Goal: Task Accomplishment & Management: Complete application form

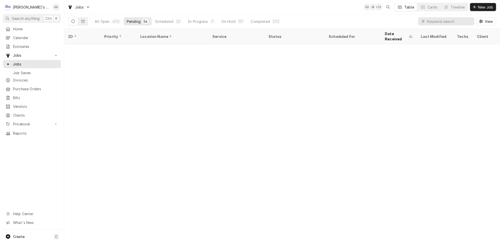
scroll to position [445, 0]
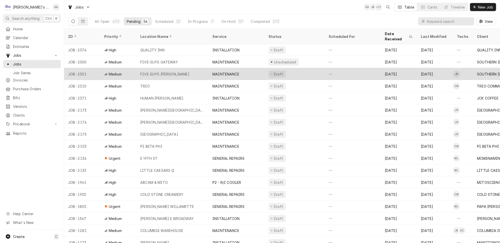
click at [296, 68] on div "Draft" at bounding box center [295, 74] width 60 height 12
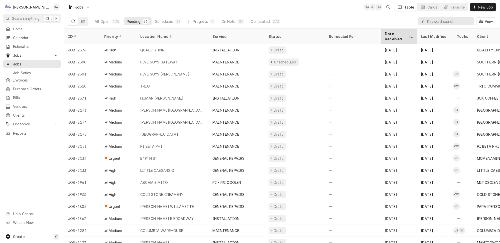
click at [385, 31] on div "Date Received" at bounding box center [396, 36] width 23 height 11
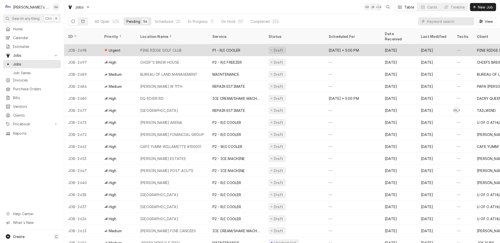
click at [183, 44] on div "PINE RIDGE GOLF CLUB" at bounding box center [172, 50] width 72 height 12
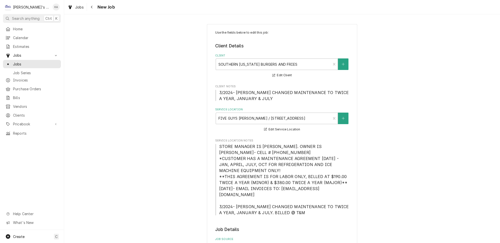
type textarea "x"
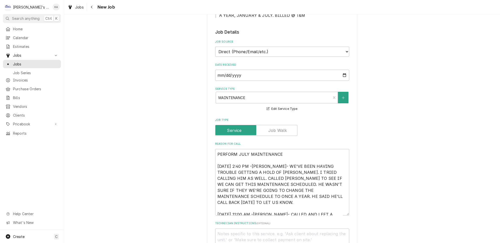
scroll to position [205, 0]
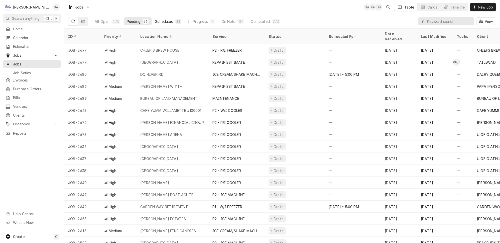
click at [157, 20] on div "Scheduled" at bounding box center [164, 21] width 18 height 5
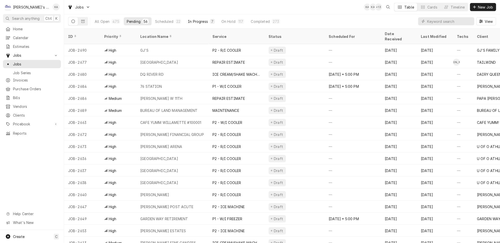
click at [188, 22] on div "In Progress" at bounding box center [198, 21] width 20 height 5
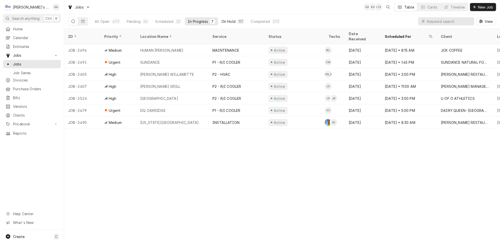
click at [223, 23] on button "On Hold 117" at bounding box center [233, 21] width 29 height 8
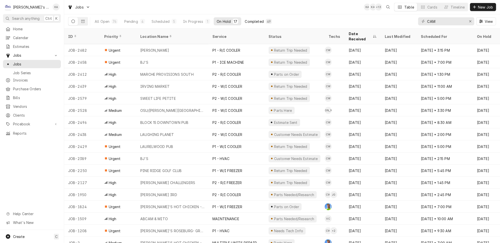
click at [245, 19] on div "Completed" at bounding box center [254, 21] width 19 height 5
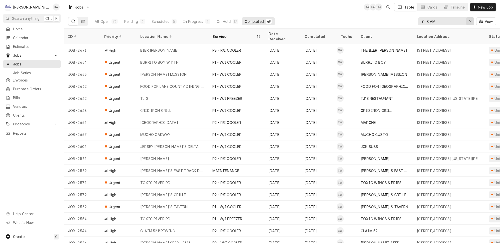
click at [470, 19] on div "Erase input" at bounding box center [470, 21] width 5 height 5
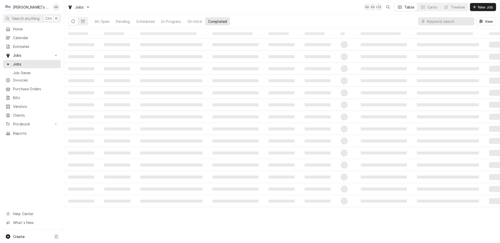
click at [402, 16] on div "All Open Pending Scheduled In Progress On Hold Completed View" at bounding box center [282, 21] width 428 height 14
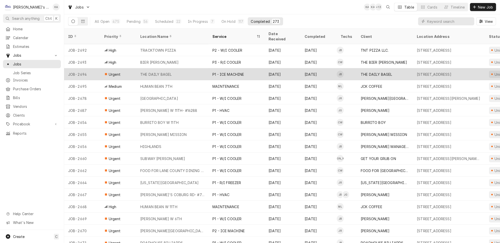
click at [196, 69] on div "THE DAILY BAGEL" at bounding box center [172, 74] width 72 height 12
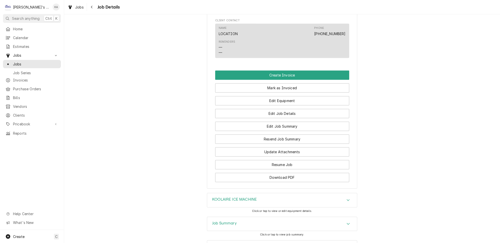
scroll to position [443, 0]
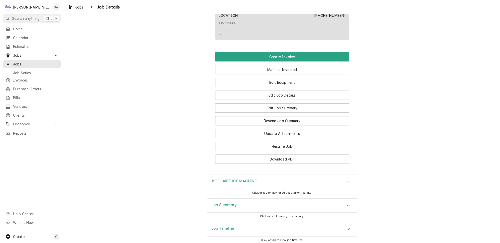
click at [244, 198] on div "Job Summary" at bounding box center [282, 205] width 150 height 14
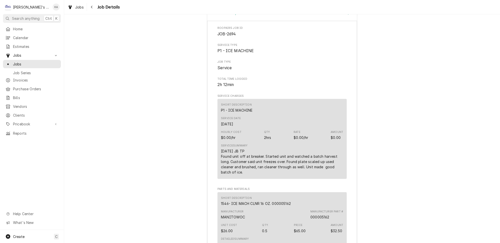
scroll to position [634, 0]
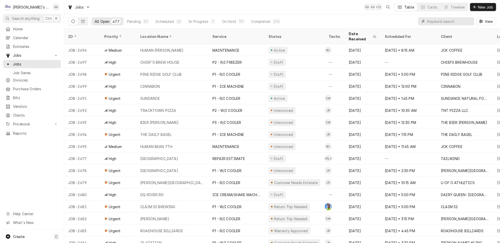
click at [447, 22] on input "Dynamic Content Wrapper" at bounding box center [449, 21] width 45 height 8
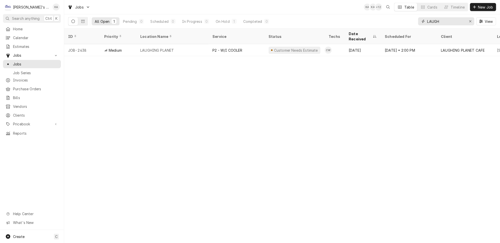
type input "LAUGH"
click at [74, 17] on div "Dynamic Content Wrapper" at bounding box center [78, 21] width 20 height 9
click at [78, 17] on button "Dynamic Content Wrapper" at bounding box center [83, 21] width 10 height 8
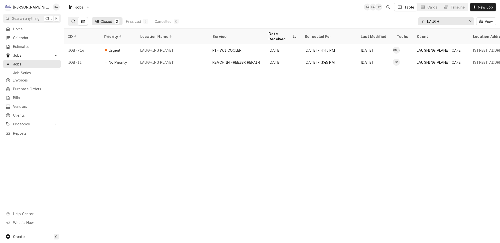
click at [71, 20] on icon "Dynamic Content Wrapper" at bounding box center [73, 22] width 4 height 4
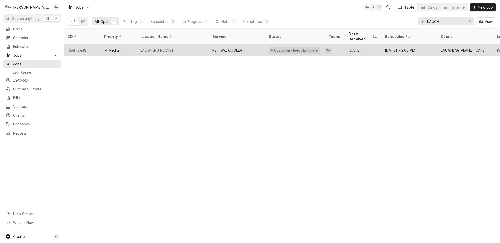
click at [203, 44] on div "LAUGHING PLANET" at bounding box center [172, 50] width 72 height 12
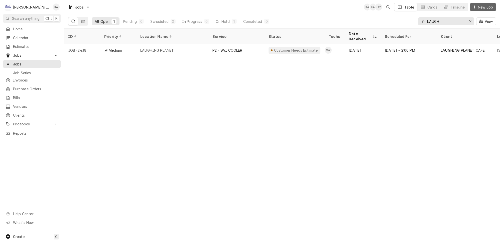
click at [491, 5] on span "New Job" at bounding box center [485, 7] width 17 height 5
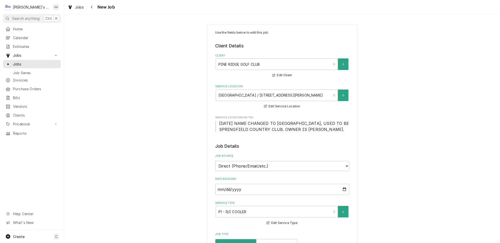
type textarea "x"
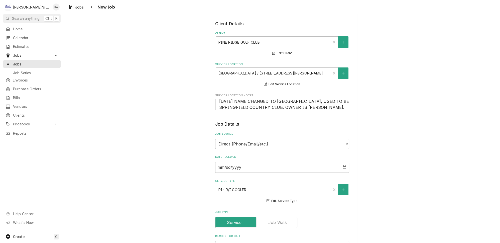
scroll to position [114, 0]
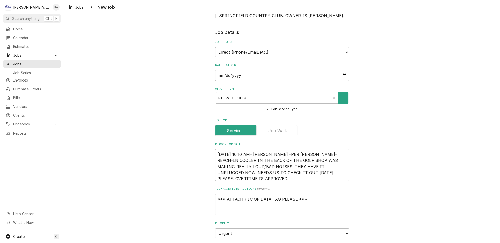
drag, startPoint x: 339, startPoint y: 175, endPoint x: 338, endPoint y: 180, distance: 5.3
click at [338, 180] on textarea "8/15/2025 10:10 AM- KASSIE -PER VALERIE- REACH-IN COOLER IN THE BACK OF THE GOL…" at bounding box center [282, 165] width 134 height 32
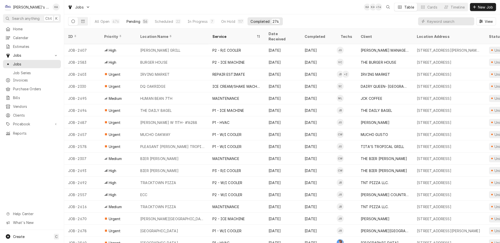
click at [127, 21] on div "Pending" at bounding box center [134, 21] width 14 height 5
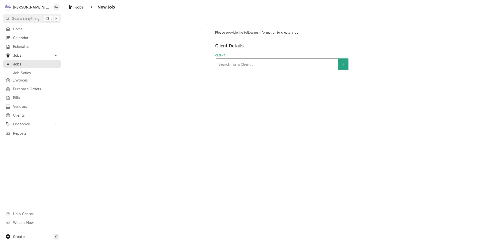
click at [269, 60] on div "Client" at bounding box center [277, 64] width 117 height 9
type input "LAUGHING"
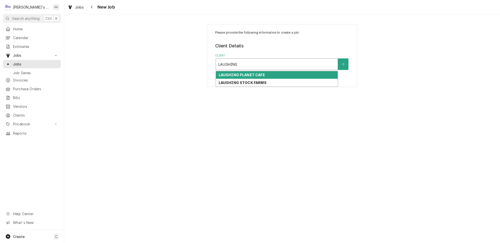
click at [267, 71] on div "LAUGHING PLANET CAFE" at bounding box center [277, 75] width 122 height 8
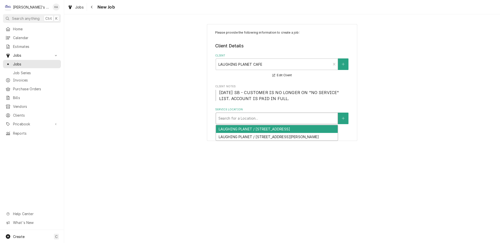
click at [240, 116] on div "Service Location" at bounding box center [277, 118] width 117 height 9
click at [261, 126] on div "LAUGHING PLANET / 2864 WILLAMETTE ST, EUGENE, OR 97405" at bounding box center [277, 129] width 122 height 8
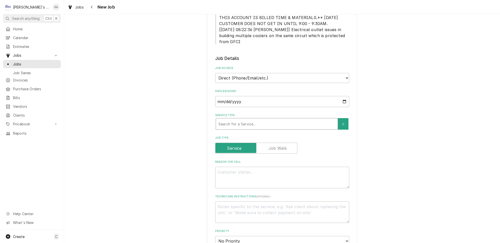
scroll to position [159, 0]
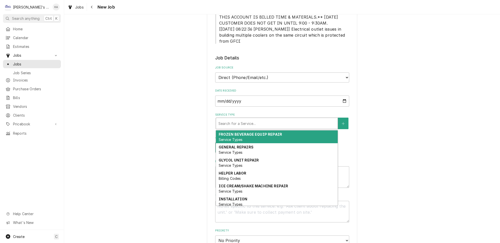
click at [247, 119] on div "Service Type" at bounding box center [277, 123] width 117 height 9
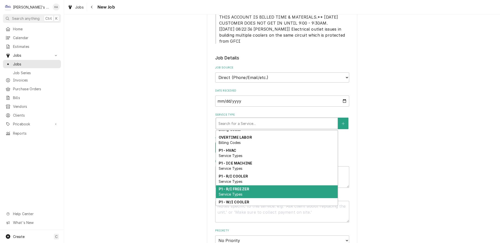
scroll to position [114, 0]
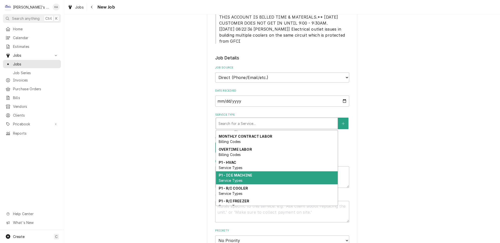
click at [240, 171] on div "P1 - ICE MACHINE Service Types" at bounding box center [277, 177] width 122 height 13
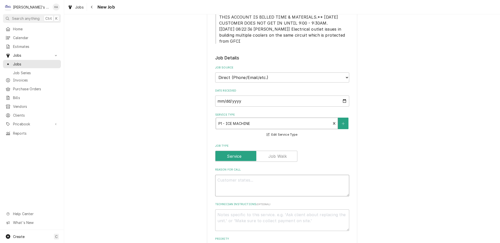
click at [237, 175] on textarea "Reason For Call" at bounding box center [282, 186] width 134 height 22
type textarea "x"
type textarea "8"
type textarea "x"
type textarea "8/"
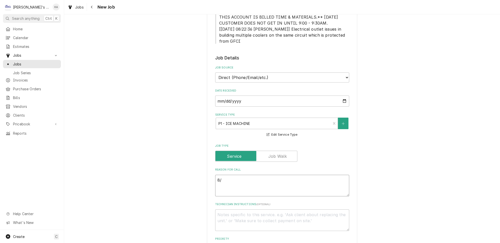
type textarea "x"
type textarea "8/1"
type textarea "x"
type textarea "8/15"
type textarea "x"
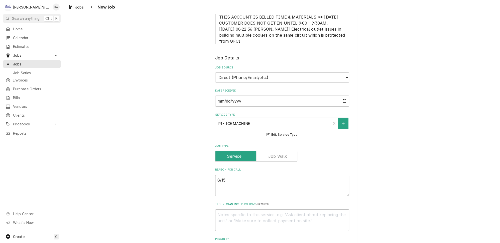
type textarea "8/15/"
type textarea "x"
type textarea "8/15/2"
type textarea "x"
type textarea "8/15/20"
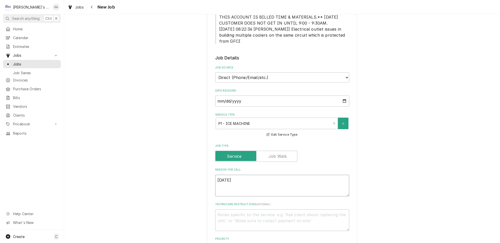
type textarea "x"
type textarea "8/15/202"
type textarea "x"
type textarea "8/15/2025"
type textarea "x"
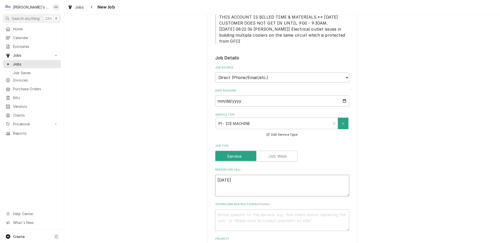
type textarea "8/15/2025"
type textarea "x"
type textarea "8/15/2025 1"
type textarea "x"
type textarea "8/15/2025 10"
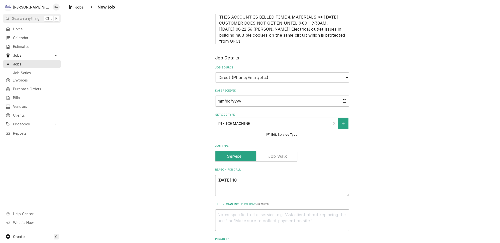
type textarea "x"
type textarea "8/15/2025 10:"
type textarea "x"
type textarea "8/15/2025 10:2"
type textarea "x"
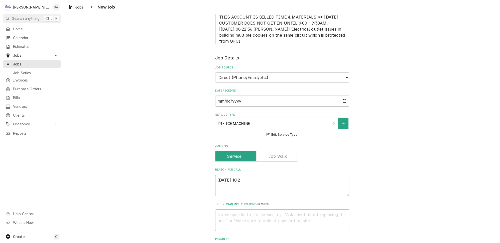
type textarea "8/15/2025 10:20"
type textarea "x"
type textarea "8/15/2025 10:20"
type textarea "x"
type textarea "8/15/2025 10:20 A"
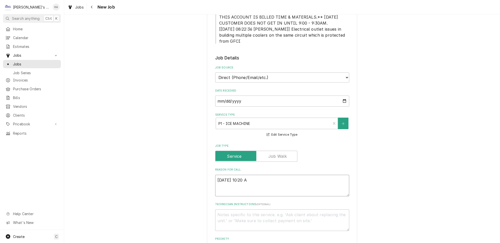
type textarea "x"
type textarea "8/15/2025 10:20 AM"
type textarea "x"
type textarea "8/15/2025 10:20 AM-"
type textarea "x"
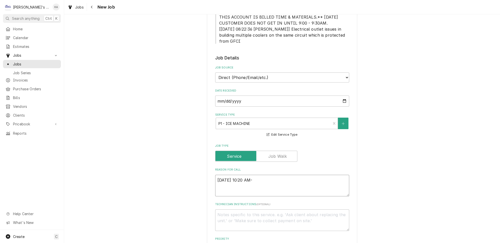
type textarea "8/15/2025 10:20 AM-"
type textarea "x"
type textarea "8/15/2025 10:20 AM- B"
type textarea "x"
type textarea "8/15/2025 10:20 AM- BE"
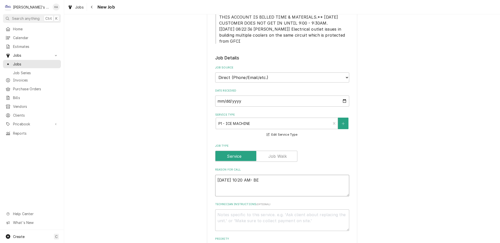
type textarea "x"
type textarea "8/15/2025 10:20 AM- BEC"
type textarea "x"
type textarea "8/15/2025 10:20 AM- BECK"
type textarea "x"
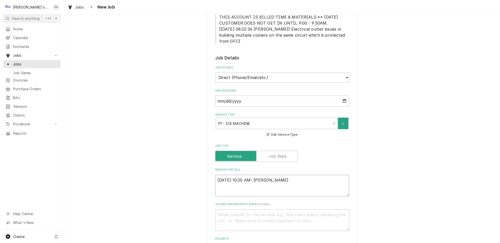
type textarea "8/15/2025 10:20 AM- BECKE"
type textarea "x"
type textarea "8/15/2025 10:20 AM- BECKET"
type textarea "x"
type textarea "8/15/2025 10:20 AM- BECKETT"
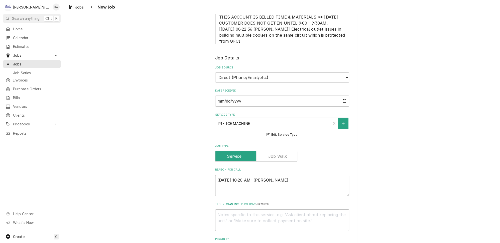
type textarea "x"
type textarea "8/15/2025 10:20 AM- BECKETT-"
type textarea "x"
type textarea "8/15/2025 10:20 AM- BECKETT-"
type textarea "x"
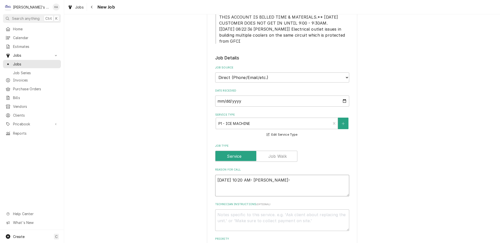
type textarea "8/15/2025 10:20 AM- BECKETT- P"
type textarea "x"
type textarea "8/15/2025 10:20 AM- BECKETT- PE"
type textarea "x"
type textarea "8/15/2025 10:20 AM- BECKETT- PER"
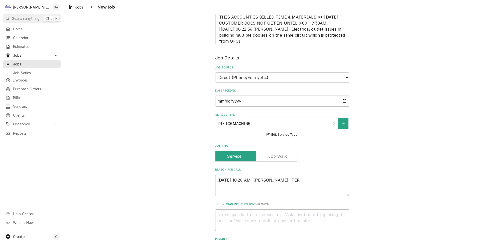
type textarea "x"
type textarea "8/15/2025 10:20 AM- BECKETT- PER"
type textarea "x"
type textarea "8/15/2025 10:20 AM- BECKETT- PER V"
type textarea "x"
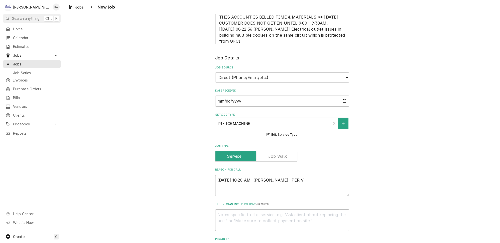
type textarea "8/15/2025 10:20 AM- BECKETT- PER VI"
type textarea "x"
type textarea "8/15/2025 10:20 AM- BECKETT- PER VIC"
type textarea "x"
type textarea "8/15/2025 10:20 AM- BECKETT- PER VICT"
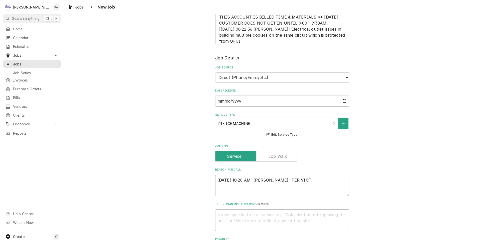
type textarea "x"
type textarea "8/15/2025 10:20 AM- BECKETT- PER VICTR"
type textarea "x"
type textarea "8/15/2025 10:20 AM- BECKETT- PER VICT"
type textarea "x"
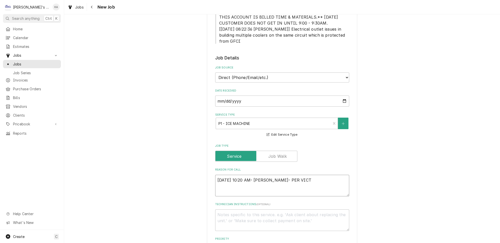
type textarea "8/15/2025 10:20 AM- BECKETT- PER VICTO"
type textarea "x"
type textarea "8/15/2025 10:20 AM- BECKETT- PER VICTOR"
type textarea "x"
type textarea "8/15/2025 10:20 AM- BECKETT- PER VICTOR-"
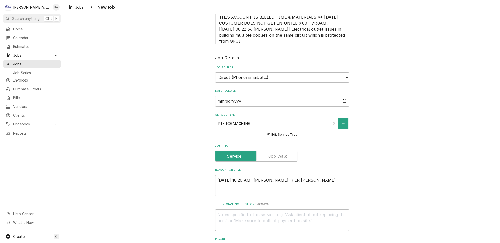
type textarea "x"
type textarea "8/15/2025 10:20 AM- BECKETT- PER VICTOR-"
type textarea "x"
type textarea "8/15/2025 10:20 AM- BECKETT- PER VICTOR- I"
type textarea "x"
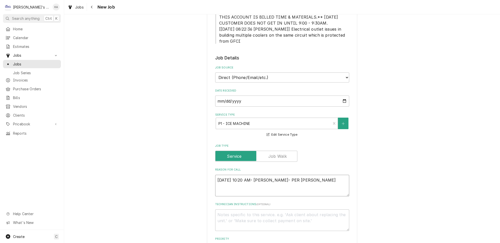
type textarea "8/15/2025 10:20 AM- BECKETT- PER VICTOR- IC"
type textarea "x"
type textarea "8/15/2025 10:20 AM- BECKETT- PER VICTOR- ICE"
type textarea "x"
type textarea "8/15/2025 10:20 AM- BECKETT- PER VICTOR- ICE"
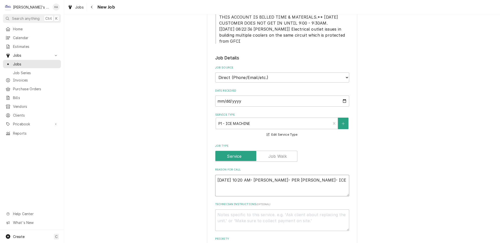
type textarea "x"
type textarea "8/15/2025 10:20 AM- BECKETT- PER VICTOR- ICE M"
type textarea "x"
type textarea "8/15/2025 10:20 AM- BECKETT- PER VICTOR- ICE MA"
type textarea "x"
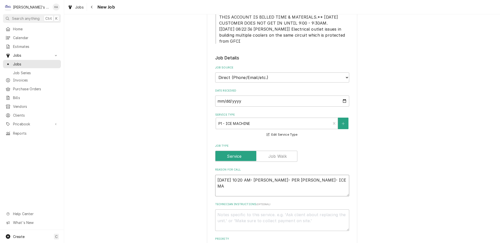
type textarea "8/15/2025 10:20 AM- BECKETT- PER VICTOR- ICE MAC"
type textarea "x"
type textarea "8/15/2025 10:20 AM- BECKETT- PER VICTOR- ICE MACH"
type textarea "x"
type textarea "8/15/2025 10:20 AM- BECKETT- PER VICTOR- ICE MACHI"
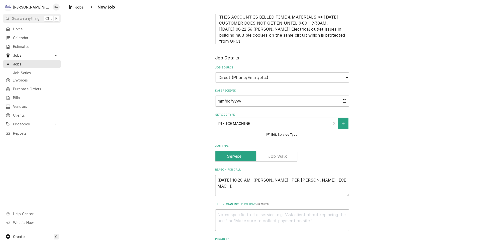
type textarea "x"
type textarea "8/15/2025 10:20 AM- BECKETT- PER VICTOR- ICE MACHIN"
type textarea "x"
type textarea "8/15/2025 10:20 AM- BECKETT- PER VICTOR- ICE MACHINE"
type textarea "x"
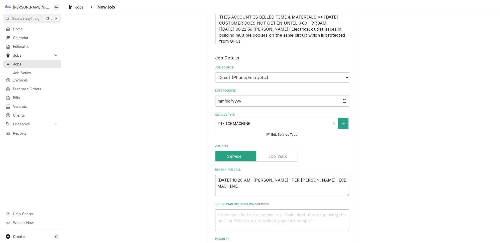
type textarea "8/15/2025 10:20 AM- BECKETT- PER VICTOR- ICE MACHINE"
type textarea "x"
type textarea "8/15/2025 10:20 AM- BECKETT- PER VICTOR- ICE MACHINE I"
type textarea "x"
type textarea "8/15/2025 10:20 AM- BECKETT- PER VICTOR- ICE MACHINE IS"
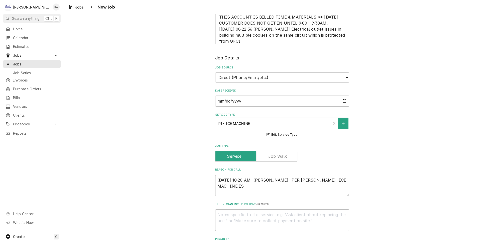
type textarea "x"
type textarea "8/15/2025 10:20 AM- BECKETT- PER VICTOR- ICE MACHINE IS"
type textarea "x"
type textarea "8/15/2025 10:20 AM- BECKETT- PER VICTOR- ICE MACHINE IS M"
type textarea "x"
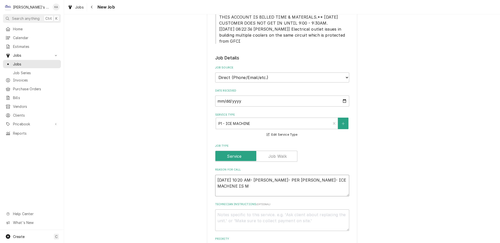
type textarea "8/15/2025 10:20 AM- BECKETT- PER VICTOR- ICE MACHINE IS MK"
type textarea "x"
type textarea "8/15/2025 10:20 AM- BECKETT- PER VICTOR- ICE MACHINE IS M"
type textarea "x"
type textarea "8/15/2025 10:20 AM- BECKETT- PER VICTOR- ICE MACHINE IS MA"
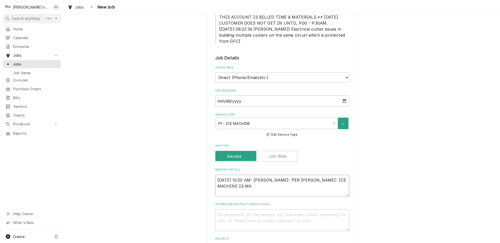
type textarea "x"
type textarea "8/15/2025 10:20 AM- BECKETT- PER VICTOR- ICE MACHINE IS MAK"
type textarea "x"
type textarea "8/15/2025 10:20 AM- BECKETT- PER VICTOR- ICE MACHINE IS MAKI"
type textarea "x"
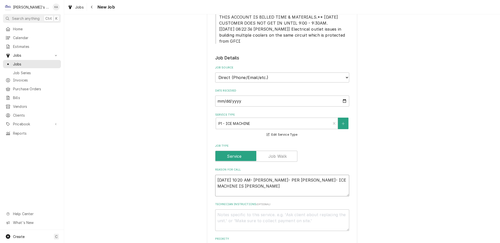
type textarea "8/15/2025 10:20 AM- BECKETT- PER VICTOR- ICE MACHINE IS MAKIN"
type textarea "x"
type textarea "8/15/2025 10:20 AM- BECKETT- PER VICTOR- ICE MACHINE IS MAKING"
type textarea "x"
type textarea "8/15/2025 10:20 AM- BECKETT- PER VICTOR- ICE MACHINE IS MAKING"
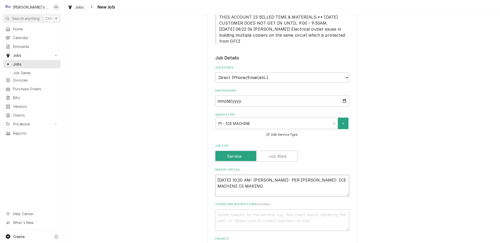
type textarea "x"
type textarea "8/15/2025 10:20 AM- BECKETT- PER VICTOR- ICE MACHINE IS MAKING A"
type textarea "x"
type textarea "8/15/2025 10:20 AM- BECKETT- PER VICTOR- ICE MACHINE IS MAKING A"
type textarea "x"
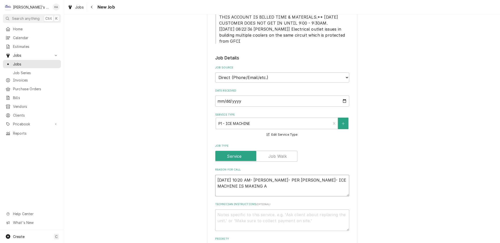
type textarea "8/15/2025 10:20 AM- BECKETT- PER VICTOR- ICE MACHINE IS MAKING A H"
type textarea "x"
type textarea "8/15/2025 10:20 AM- BECKETT- PER VICTOR- ICE MACHINE IS MAKING A HU"
type textarea "x"
type textarea "8/15/2025 10:20 AM- BECKETT- PER VICTOR- ICE MACHINE IS MAKING A HUM"
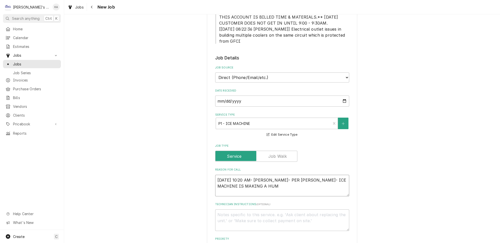
type textarea "x"
type textarea "8/15/2025 10:20 AM- BECKETT- PER VICTOR- ICE MACHINE IS MAKING A HUMM"
type textarea "x"
type textarea "8/15/2025 10:20 AM- BECKETT- PER VICTOR- ICE MACHINE IS MAKING A HUMMI"
type textarea "x"
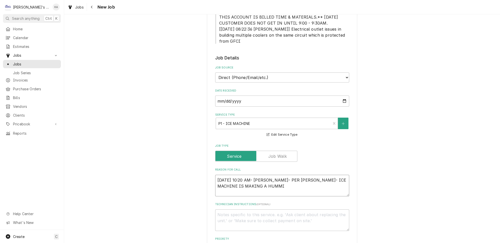
type textarea "8/15/2025 10:20 AM- BECKETT- PER VICTOR- ICE MACHINE IS MAKING A HUMMIN"
type textarea "x"
type textarea "8/15/2025 10:20 AM- BECKETT- PER VICTOR- ICE MACHINE IS MAKING A HUMMING"
type textarea "x"
type textarea "8/15/2025 10:20 AM- BECKETT- PER VICTOR- ICE MACHINE IS MAKING A HUMMING"
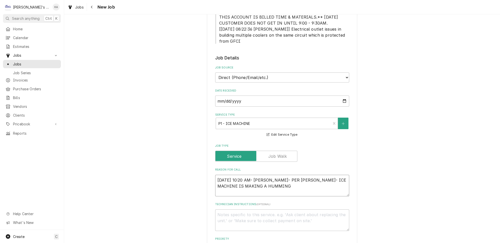
type textarea "x"
type textarea "8/15/2025 10:20 AM- BECKETT- PER VICTOR- ICE MACHINE IS MAKING A HUMMING N"
type textarea "x"
type textarea "8/15/2025 10:20 AM- BECKETT- PER VICTOR- ICE MACHINE IS MAKING A HUMMING NO"
type textarea "x"
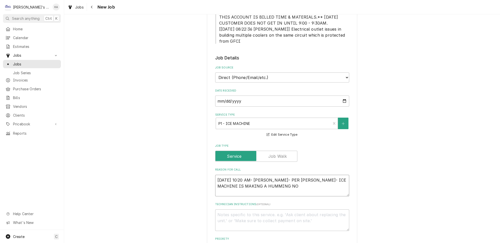
type textarea "8/15/2025 10:20 AM- BECKETT- PER VICTOR- ICE MACHINE IS MAKING A HUMMING NOI"
type textarea "x"
type textarea "8/15/2025 10:20 AM- BECKETT- PER VICTOR- ICE MACHINE IS MAKING A HUMMING NOIS"
type textarea "x"
type textarea "8/15/2025 10:20 AM- BECKETT- PER VICTOR- ICE MACHINE IS MAKING A HUMMING NOISE"
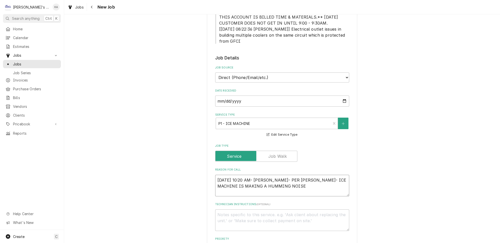
type textarea "x"
type textarea "8/15/2025 10:20 AM- BECKETT- PER VICTOR- ICE MACHINE IS MAKING A HUMMING NOISE"
type textarea "x"
type textarea "8/15/2025 10:20 AM- BECKETT- PER VICTOR- ICE MACHINE IS MAKING A HUMMING NOISE A"
type textarea "x"
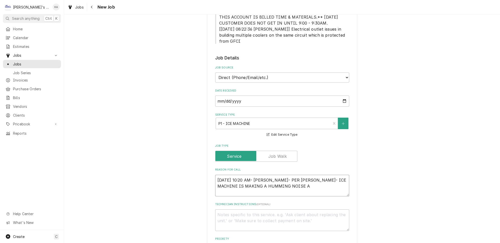
type textarea "8/15/2025 10:20 AM- BECKETT- PER VICTOR- ICE MACHINE IS MAKING A HUMMING NOISE …"
type textarea "x"
type textarea "8/15/2025 10:20 AM- BECKETT- PER VICTOR- ICE MACHINE IS MAKING A HUMMING NOISE …"
type textarea "x"
type textarea "8/15/2025 10:20 AM- BECKETT- PER VICTOR- ICE MACHINE IS MAKING A HUMMING NOISE …"
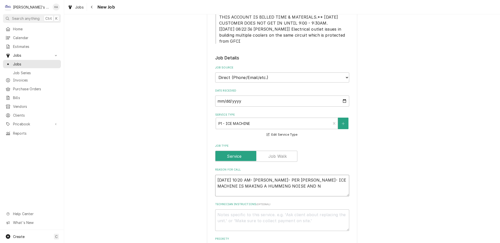
type textarea "x"
type textarea "8/15/2025 10:20 AM- BECKETT- PER VICTOR- ICE MACHINE IS MAKING A HUMMING NOISE …"
type textarea "x"
type textarea "8/15/2025 10:20 AM- BECKETT- PER VICTOR- ICE MACHINE IS MAKING A HUMMING NOISE …"
type textarea "x"
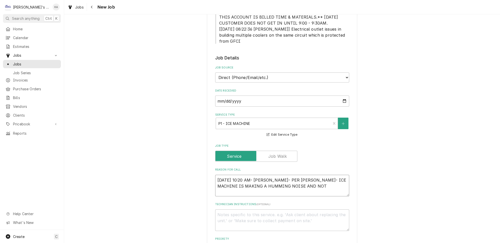
type textarea "8/15/2025 10:20 AM- BECKETT- PER VICTOR- ICE MACHINE IS MAKING A HUMMING NOISE …"
type textarea "x"
type textarea "8/15/2025 10:20 AM- BECKETT- PER VICTOR- ICE MACHINE IS MAKING A HUMMING NOISE …"
type textarea "x"
type textarea "8/15/2025 10:20 AM- BECKETT- PER VICTOR- ICE MACHINE IS MAKING A HUMMING NOISE …"
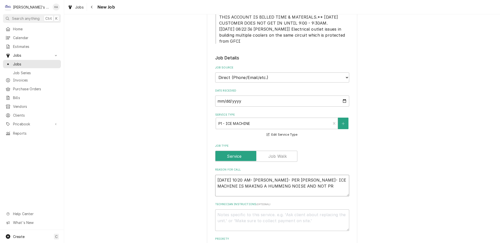
type textarea "x"
type textarea "8/15/2025 10:20 AM- BECKETT- PER VICTOR- ICE MACHINE IS MAKING A HUMMING NOISE …"
type textarea "x"
type textarea "8/15/2025 10:20 AM- BECKETT- PER VICTOR- ICE MACHINE IS MAKING A HUMMING NOISE …"
type textarea "x"
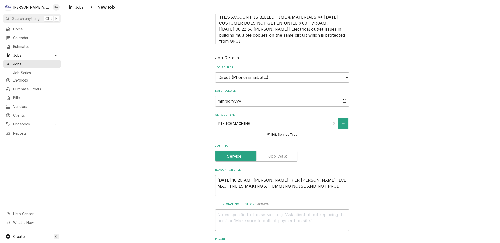
type textarea "8/15/2025 10:20 AM- BECKETT- PER VICTOR- ICE MACHINE IS MAKING A HUMMING NOISE …"
type textarea "x"
type textarea "8/15/2025 10:20 AM- BECKETT- PER VICTOR- ICE MACHINE IS MAKING A HUMMING NOISE …"
type textarea "x"
type textarea "8/15/2025 10:20 AM- BECKETT- PER VICTOR- ICE MACHINE IS MAKING A HUMMING NOISE …"
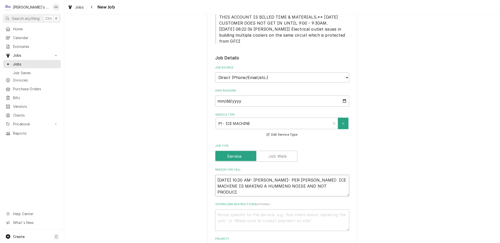
type textarea "x"
type textarea "8/15/2025 10:20 AM- BECKETT- PER VICTOR- ICE MACHINE IS MAKING A HUMMING NOISE …"
type textarea "x"
type textarea "8/15/2025 10:20 AM- BECKETT- PER VICTOR- ICE MACHINE IS MAKING A HUMMING NOISE …"
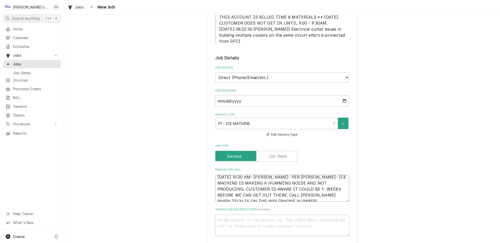
scroll to position [0, 0]
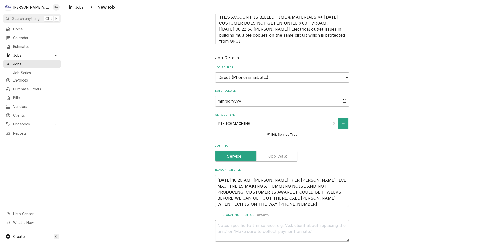
click at [289, 183] on textarea "8/15/2025 10:20 AM- BECKETT- PER VICTOR- ICE MACHINE IS MAKING A HUMMING NOISE …" at bounding box center [282, 191] width 134 height 32
click at [257, 193] on textarea "8/15/2025 10:20 AM- BECKETT- PER VICTOR- ICE MACHINE IS MAKING A HUMMING NOISE …" at bounding box center [282, 191] width 134 height 32
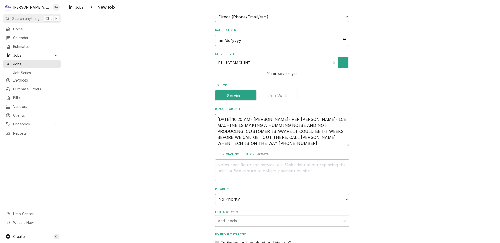
scroll to position [228, 0]
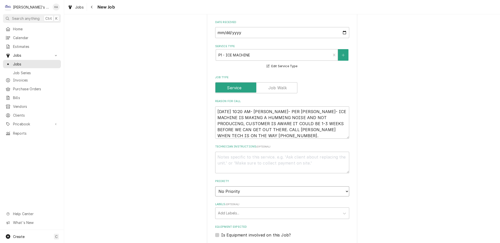
click at [234, 186] on select "No Priority Urgent High Medium Low" at bounding box center [282, 191] width 134 height 10
click at [215, 186] on select "No Priority Urgent High Medium Low" at bounding box center [282, 191] width 134 height 10
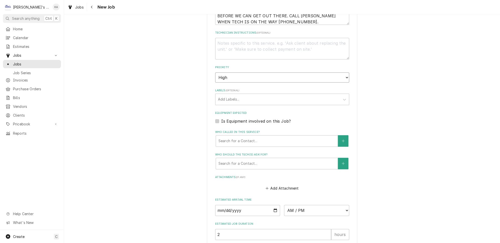
scroll to position [393, 0]
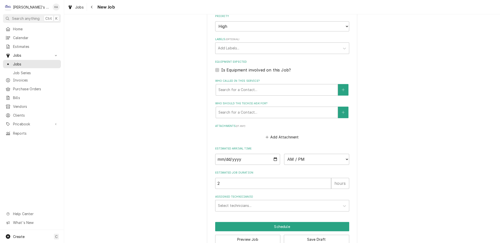
click at [271, 67] on label "Is Equipment involved on this Job?" at bounding box center [256, 70] width 70 height 6
click at [271, 67] on input "Equipment Expected" at bounding box center [288, 72] width 134 height 11
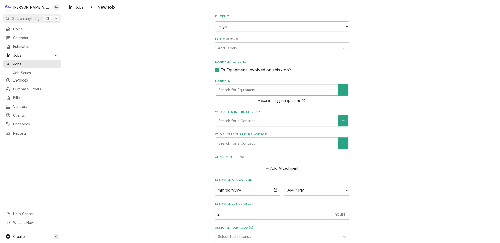
click at [271, 85] on div "Equipment" at bounding box center [272, 89] width 107 height 9
click at [291, 98] on button "View/Edit Logged Equipment" at bounding box center [282, 101] width 50 height 6
click at [338, 84] on button "Equipment" at bounding box center [343, 90] width 11 height 12
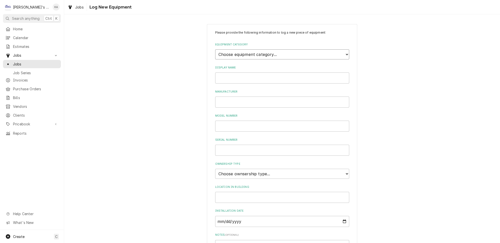
click at [286, 49] on select "Choose equipment category... Ice Machines Refrigeration HVAC Other" at bounding box center [282, 54] width 134 height 10
click at [215, 49] on select "Choose equipment category... Ice Machines Refrigeration HVAC Other" at bounding box center [282, 54] width 134 height 10
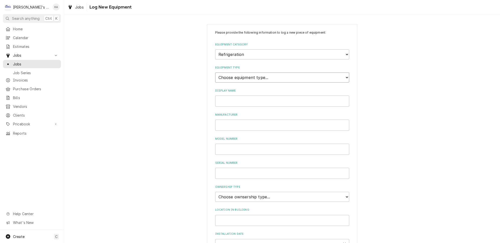
click at [232, 75] on select "Choose equipment type... Bar Refrigeration Blast Chiller Chef Base Freezer Chef…" at bounding box center [282, 77] width 134 height 10
click at [215, 72] on select "Choose equipment type... Bar Refrigeration Blast Chiller Chef Base Freezer Chef…" at bounding box center [282, 77] width 134 height 10
click at [240, 99] on input "Display Name" at bounding box center [282, 100] width 134 height 11
click at [234, 115] on div "Manufacturer" at bounding box center [282, 122] width 134 height 18
click at [232, 121] on input "Manufacturer" at bounding box center [282, 125] width 134 height 11
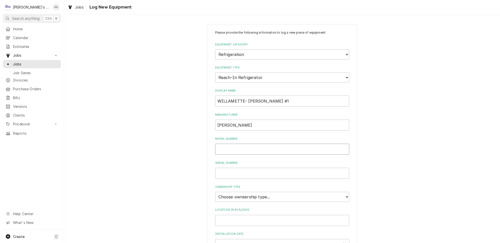
click at [226, 144] on input "Model Number" at bounding box center [282, 149] width 134 height 11
click at [244, 168] on input "Serial Number" at bounding box center [282, 173] width 134 height 11
click at [232, 192] on select "Choose ownsership type... Unknown Owned Leased Rented" at bounding box center [282, 197] width 134 height 10
click at [215, 192] on select "Choose ownsership type... Unknown Owned Leased Rented" at bounding box center [282, 197] width 134 height 10
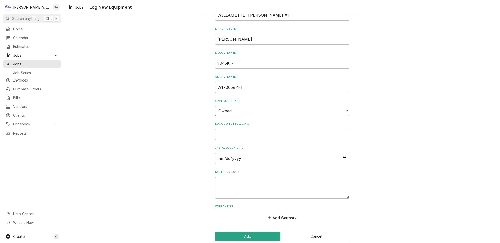
scroll to position [87, 0]
click at [251, 230] on button "Add" at bounding box center [247, 234] width 65 height 9
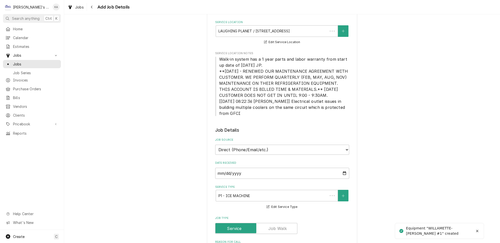
scroll to position [393, 0]
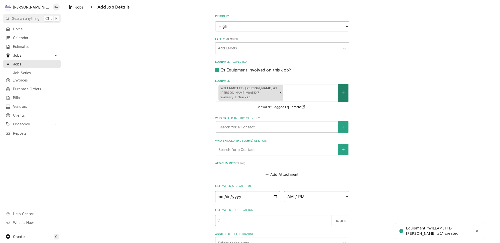
click at [338, 84] on button "Equipment" at bounding box center [343, 93] width 11 height 18
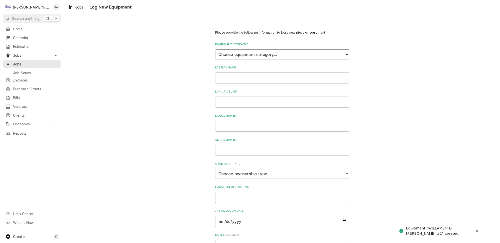
click at [283, 51] on select "Choose equipment category... Ice Machines Refrigeration HVAC Other" at bounding box center [282, 54] width 134 height 10
click at [215, 49] on select "Choose equipment category... Ice Machines Refrigeration HVAC Other" at bounding box center [282, 54] width 134 height 10
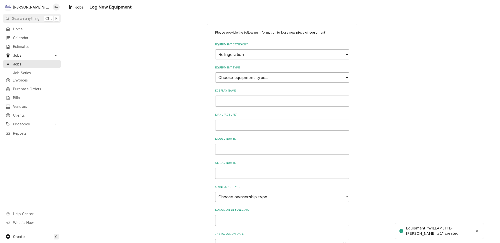
drag, startPoint x: 278, startPoint y: 57, endPoint x: 250, endPoint y: 74, distance: 33.0
click at [250, 74] on select "Choose equipment type... Bar Refrigeration Blast Chiller Chef Base Freezer Chef…" at bounding box center [282, 77] width 134 height 10
click at [215, 72] on select "Choose equipment type... Bar Refrigeration Blast Chiller Chef Base Freezer Chef…" at bounding box center [282, 77] width 134 height 10
click at [240, 96] on input "Display Name" at bounding box center [282, 100] width 134 height 11
click at [237, 120] on input "Manufacturer" at bounding box center [282, 125] width 134 height 11
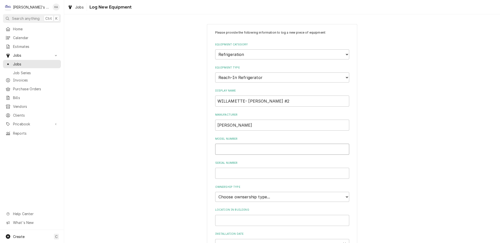
click at [239, 148] on input "Model Number" at bounding box center [282, 149] width 134 height 11
click at [239, 170] on input "Serial Number" at bounding box center [282, 173] width 134 height 11
drag, startPoint x: 241, startPoint y: 190, endPoint x: 241, endPoint y: 194, distance: 4.5
click at [242, 192] on select "Choose ownsership type... Unknown Owned Leased Rented" at bounding box center [282, 197] width 134 height 10
click at [215, 192] on select "Choose ownsership type... Unknown Owned Leased Rented" at bounding box center [282, 197] width 134 height 10
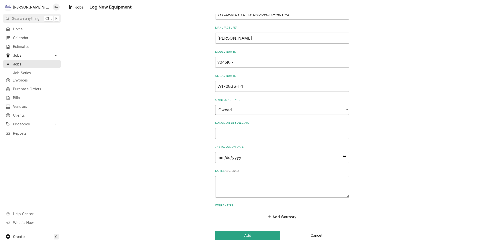
scroll to position [87, 0]
click at [250, 230] on button "Add" at bounding box center [247, 234] width 65 height 9
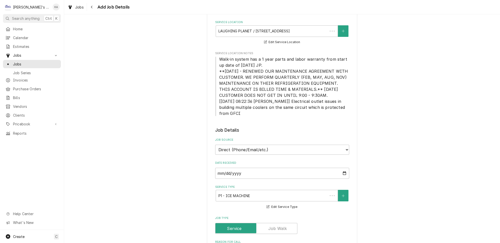
scroll to position [393, 0]
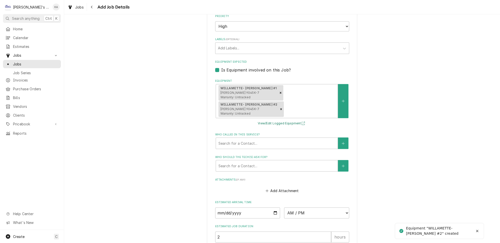
click at [268, 120] on button "View/Edit Logged Equipment" at bounding box center [282, 123] width 50 height 6
click at [338, 87] on button "Equipment" at bounding box center [343, 101] width 11 height 34
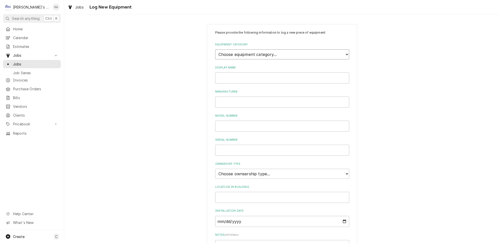
click at [236, 53] on select "Choose equipment category... Ice Machines Refrigeration HVAC Other" at bounding box center [282, 54] width 134 height 10
click at [215, 49] on select "Choose equipment category... Ice Machines Refrigeration HVAC Other" at bounding box center [282, 54] width 134 height 10
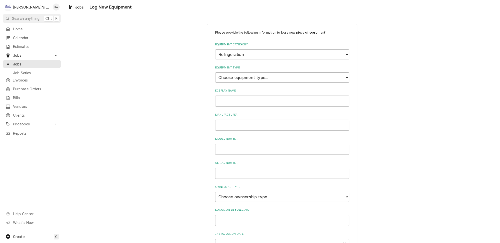
click at [244, 75] on select "Choose equipment type... Bar Refrigeration Blast Chiller Chef Base Freezer Chef…" at bounding box center [282, 77] width 134 height 10
click at [215, 72] on select "Choose equipment type... Bar Refrigeration Blast Chiller Chef Base Freezer Chef…" at bounding box center [282, 77] width 134 height 10
click at [236, 97] on input "Display Name" at bounding box center [282, 100] width 134 height 11
click at [236, 121] on input "Manufacturer" at bounding box center [282, 125] width 134 height 11
click at [235, 148] on input "Model Number" at bounding box center [282, 149] width 134 height 11
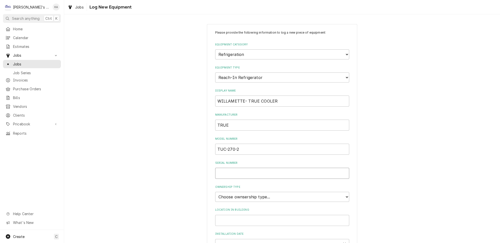
click at [235, 169] on input "Serial Number" at bounding box center [282, 173] width 134 height 11
click at [253, 193] on select "Choose ownsership type... Unknown Owned Leased Rented" at bounding box center [282, 197] width 134 height 10
click at [215, 192] on select "Choose ownsership type... Unknown Owned Leased Rented" at bounding box center [282, 197] width 134 height 10
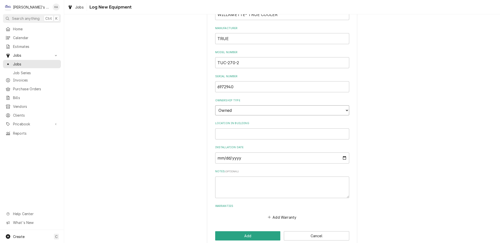
scroll to position [87, 0]
click at [257, 233] on button "Add" at bounding box center [247, 234] width 65 height 9
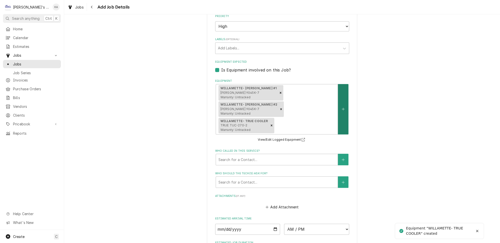
click at [338, 115] on button "Equipment" at bounding box center [343, 109] width 11 height 50
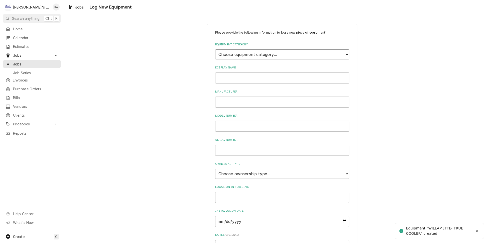
click at [262, 51] on select "Choose equipment category... Ice Machines Refrigeration HVAC Other" at bounding box center [282, 54] width 134 height 10
click at [215, 49] on select "Choose equipment category... Ice Machines Refrigeration HVAC Other" at bounding box center [282, 54] width 134 height 10
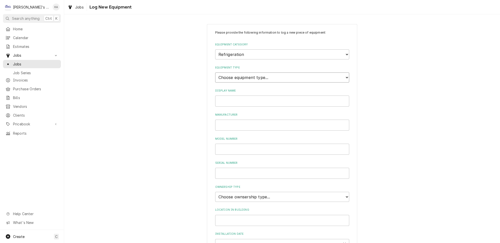
click at [248, 78] on select "Choose equipment type... Bar Refrigeration Blast Chiller Chef Base Freezer Chef…" at bounding box center [282, 77] width 134 height 10
click at [215, 72] on select "Choose equipment type... Bar Refrigeration Blast Chiller Chef Base Freezer Chef…" at bounding box center [282, 77] width 134 height 10
click at [241, 99] on input "Display Name" at bounding box center [282, 100] width 134 height 11
click at [233, 77] on select "Choose equipment type... Bar Refrigeration Blast Chiller Chef Base Freezer Chef…" at bounding box center [282, 77] width 134 height 10
click at [215, 72] on select "Choose equipment type... Bar Refrigeration Blast Chiller Chef Base Freezer Chef…" at bounding box center [282, 77] width 134 height 10
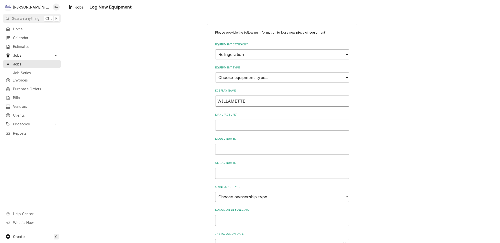
click at [251, 95] on input "WILLAMETTE-" at bounding box center [282, 100] width 134 height 11
click at [238, 122] on input "Manufacturer" at bounding box center [282, 125] width 134 height 11
click at [246, 144] on input "Model Number" at bounding box center [282, 149] width 134 height 11
click at [245, 168] on input "Serial Number" at bounding box center [282, 173] width 134 height 11
click at [249, 195] on select "Choose ownsership type... Unknown Owned Leased Rented" at bounding box center [282, 197] width 134 height 10
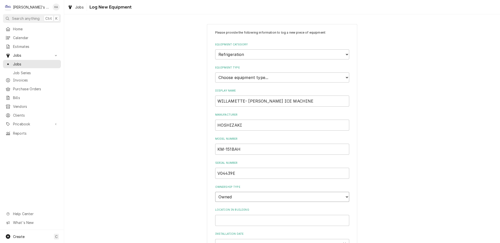
click at [215, 192] on select "Choose ownsership type... Unknown Owned Leased Rented" at bounding box center [282, 197] width 134 height 10
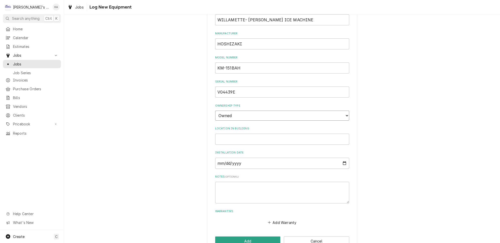
scroll to position [87, 0]
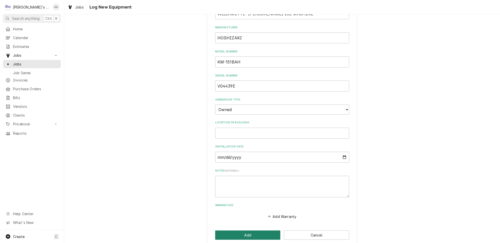
click at [253, 230] on button "Add" at bounding box center [247, 234] width 65 height 9
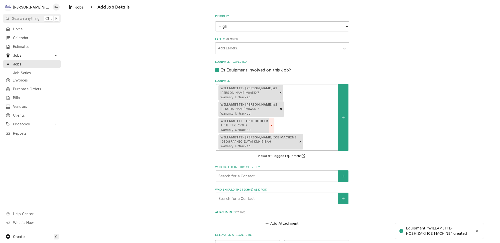
click at [272, 125] on icon "Remove [object Object]" at bounding box center [272, 126] width 2 height 2
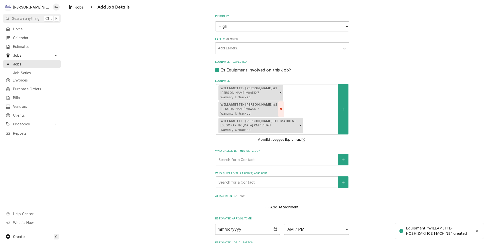
click at [284, 101] on div "Remove [object Object]" at bounding box center [281, 109] width 6 height 16
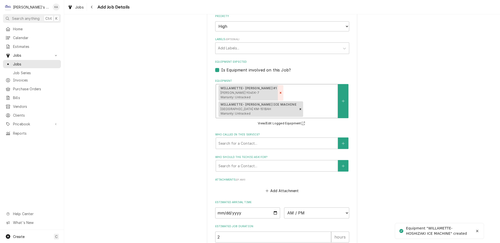
click at [283, 85] on div "Remove [object Object]" at bounding box center [281, 93] width 6 height 16
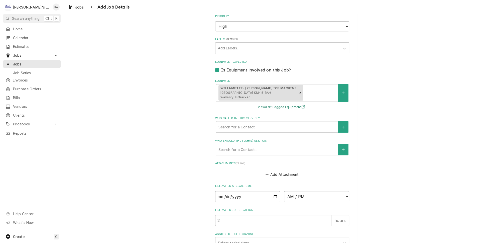
click at [281, 104] on button "View/Edit Logged Equipment" at bounding box center [282, 107] width 50 height 6
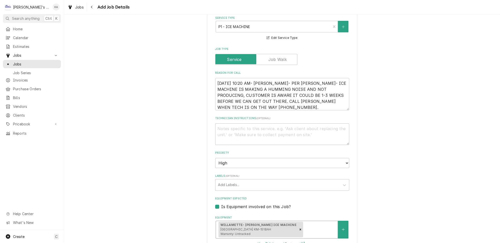
scroll to position [256, 0]
click at [256, 123] on textarea "Technician Instructions ( optional )" at bounding box center [282, 134] width 134 height 22
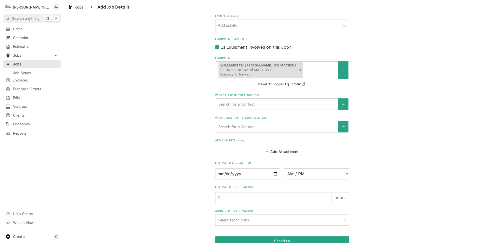
scroll to position [432, 0]
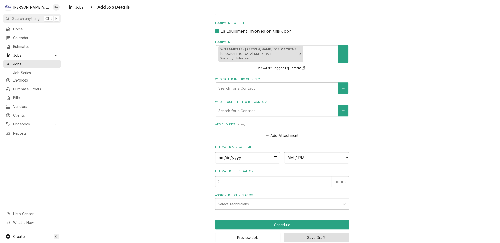
click at [306, 233] on button "Save Draft" at bounding box center [316, 237] width 65 height 9
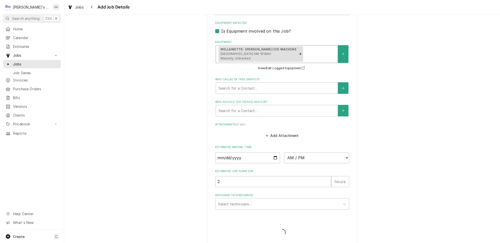
scroll to position [427, 0]
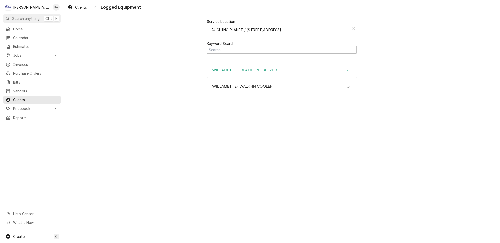
click at [289, 65] on div "WILLAMETTE - REACH-IN FREEZER" at bounding box center [282, 71] width 150 height 14
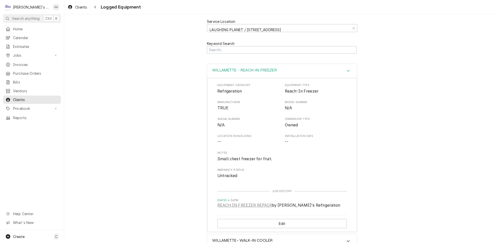
click at [287, 64] on div "WILLAMETTE - REACH-IN FREEZER" at bounding box center [282, 71] width 150 height 14
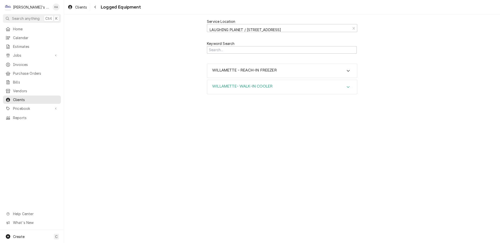
click at [285, 81] on div "WILLAMETTE- WALK-IN COOLER" at bounding box center [282, 87] width 150 height 14
click at [289, 96] on div "WILLAMETTE - REACH-IN FREEZER" at bounding box center [282, 103] width 150 height 14
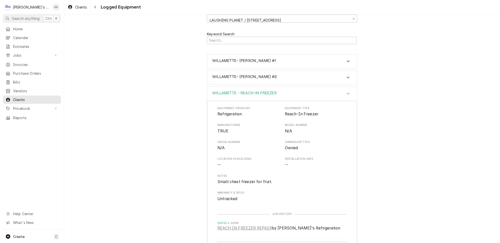
scroll to position [23, 0]
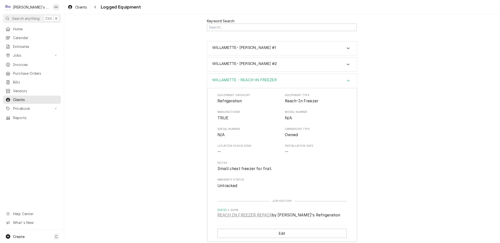
click at [286, 74] on div "WILLAMETTE - REACH-IN FREEZER" at bounding box center [282, 81] width 150 height 14
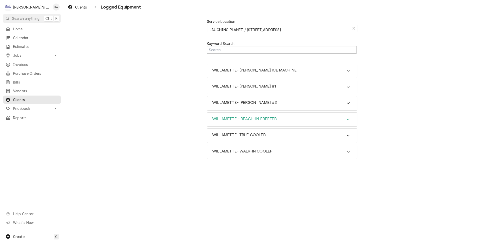
click at [271, 113] on div "WILLAMETTE - REACH-IN FREEZER" at bounding box center [282, 120] width 150 height 14
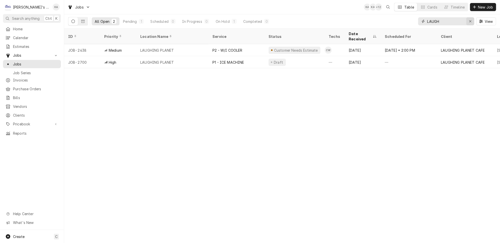
click at [472, 20] on icon "Erase input" at bounding box center [470, 22] width 3 height 4
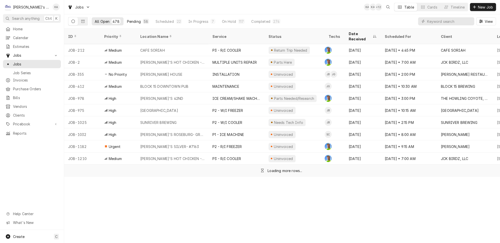
click at [127, 20] on div "Pending" at bounding box center [134, 21] width 14 height 5
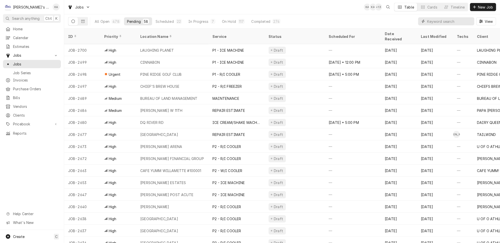
click at [437, 23] on input "Dynamic Content Wrapper" at bounding box center [449, 21] width 45 height 8
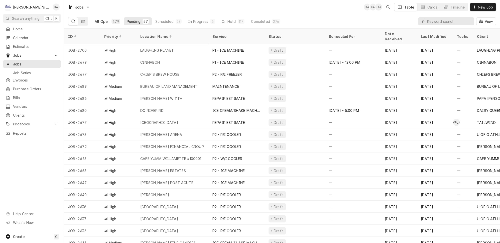
click at [108, 17] on button "All Open 479" at bounding box center [108, 21] width 32 height 8
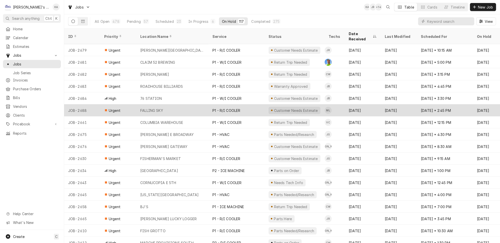
click at [212, 108] on div "P1 - R/I COOLER" at bounding box center [226, 110] width 28 height 5
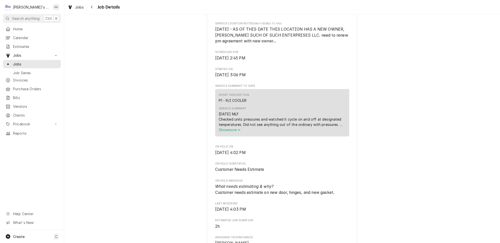
scroll to position [159, 0]
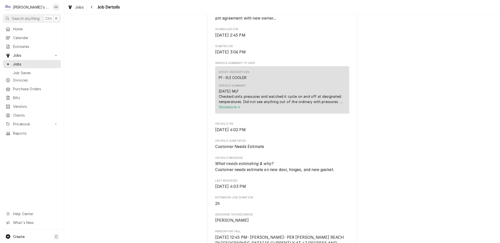
click at [241, 110] on button "Show more" at bounding box center [282, 106] width 127 height 5
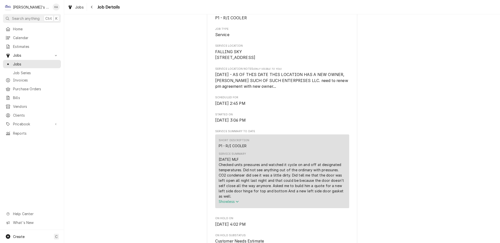
scroll to position [91, 0]
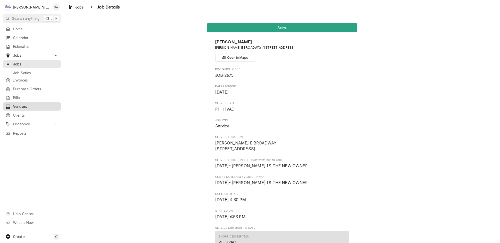
scroll to position [182, 0]
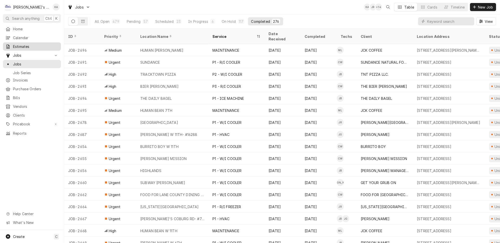
click at [15, 44] on span "Estimates" at bounding box center [35, 46] width 45 height 5
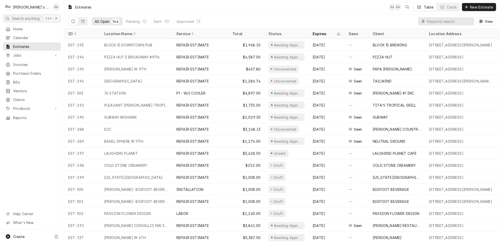
click at [454, 22] on input "Dynamic Content Wrapper" at bounding box center [449, 21] width 45 height 8
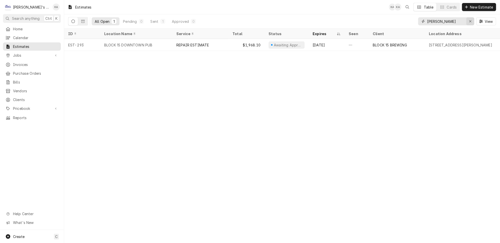
type input "JEFF"
click at [470, 22] on div "Erase input" at bounding box center [470, 21] width 5 height 5
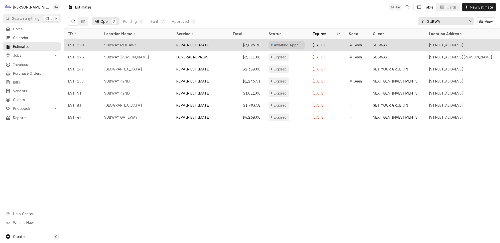
type input "SUBWA"
click at [223, 45] on div "REPAIR ESTIMATE" at bounding box center [200, 45] width 56 height 12
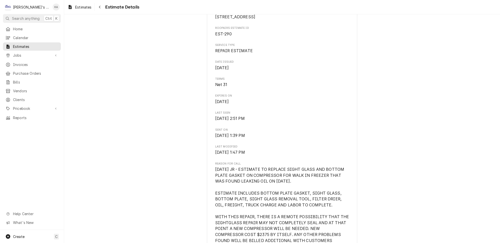
scroll to position [137, 0]
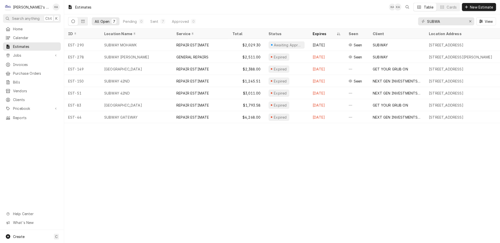
click at [472, 24] on div "SUBWA View" at bounding box center [457, 21] width 78 height 14
click at [472, 22] on div "Erase input" at bounding box center [470, 21] width 5 height 5
click at [395, 18] on div "All Open 7 Pending 0 Sent 7 Approved 0 View" at bounding box center [282, 21] width 428 height 14
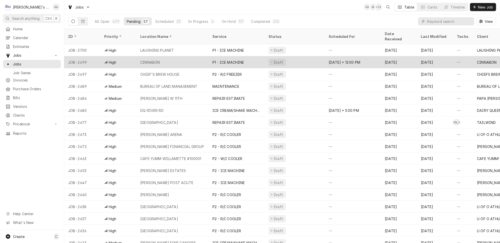
click at [194, 56] on div "CINNABON" at bounding box center [172, 62] width 72 height 12
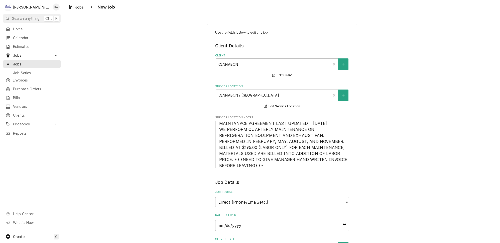
type textarea "x"
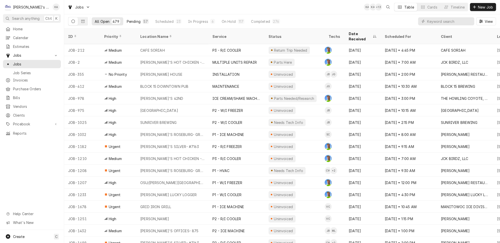
click at [127, 20] on div "Pending" at bounding box center [134, 21] width 14 height 5
